Goal: Task Accomplishment & Management: Manage account settings

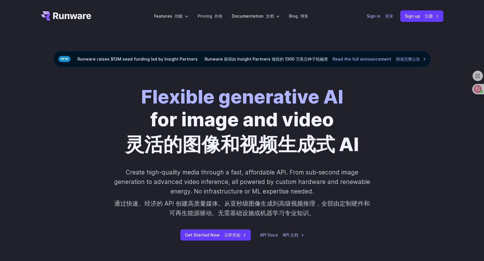
click at [386, 14] on font "登录" at bounding box center [389, 16] width 8 height 5
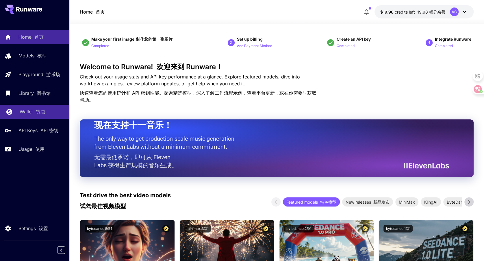
click at [29, 113] on p "Wallet 钱包" at bounding box center [32, 111] width 25 height 7
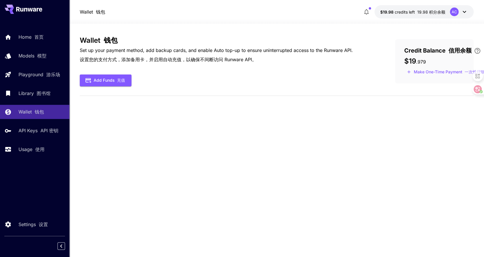
click at [425, 64] on span ". 979" at bounding box center [421, 62] width 10 height 6
click at [420, 61] on span ". 979" at bounding box center [421, 62] width 10 height 6
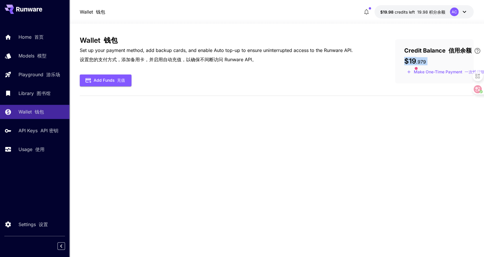
click at [419, 62] on span ". 979" at bounding box center [421, 62] width 10 height 6
drag, startPoint x: 222, startPoint y: 57, endPoint x: 289, endPoint y: 59, distance: 67.3
click at [289, 59] on p "Set up your payment method, add backup cards, and enable Auto top-up to ensure …" at bounding box center [216, 56] width 273 height 18
click at [311, 82] on div "Add Funds 充值" at bounding box center [216, 80] width 273 height 12
drag, startPoint x: 237, startPoint y: 137, endPoint x: 249, endPoint y: 183, distance: 48.0
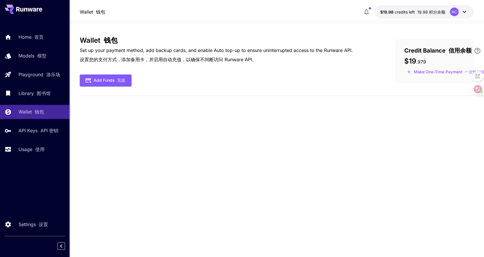
click at [237, 137] on div "Wallet 钱包 Set up your payment method, add backup cards, and enable Auto top-up …" at bounding box center [276, 140] width 393 height 208
click at [124, 154] on div "Wallet 钱包 Set up your payment method, add backup cards, and enable Auto top-up …" at bounding box center [276, 140] width 393 height 208
